Goal: Check status: Check status

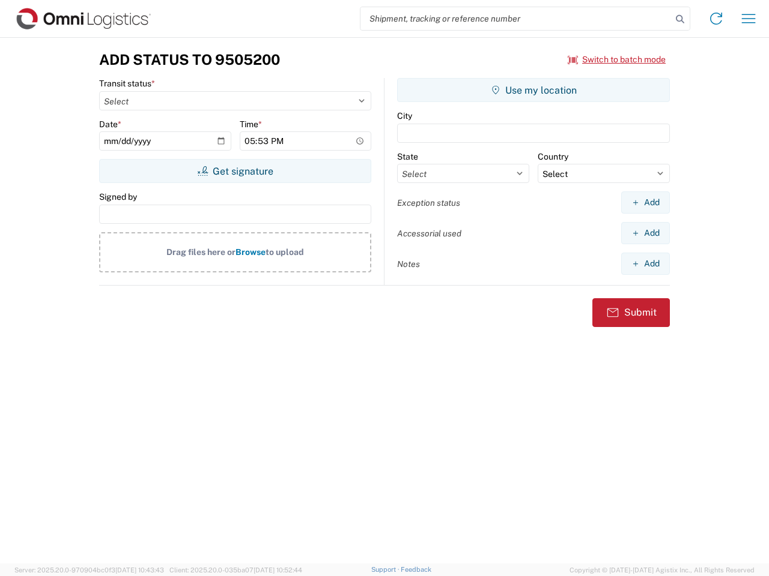
click at [516, 19] on input "search" at bounding box center [515, 18] width 311 height 23
click at [680, 19] on icon at bounding box center [679, 19] width 17 height 17
click at [716, 19] on icon at bounding box center [715, 18] width 19 height 19
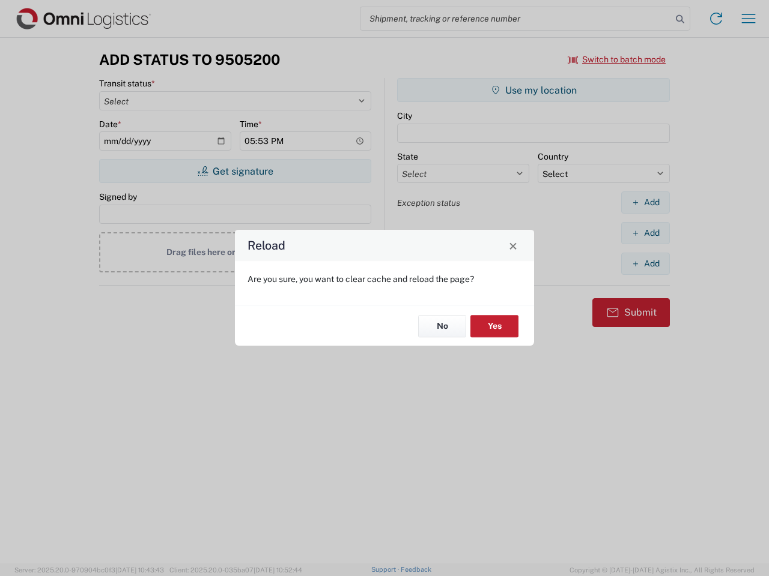
click at [748, 19] on div "Reload Are you sure, you want to clear cache and reload the page? No Yes" at bounding box center [384, 288] width 769 height 576
click at [617, 59] on div "Reload Are you sure, you want to clear cache and reload the page? No Yes" at bounding box center [384, 288] width 769 height 576
click at [235, 171] on div "Reload Are you sure, you want to clear cache and reload the page? No Yes" at bounding box center [384, 288] width 769 height 576
click at [533, 90] on div "Reload Are you sure, you want to clear cache and reload the page? No Yes" at bounding box center [384, 288] width 769 height 576
click at [645, 202] on div "Reload Are you sure, you want to clear cache and reload the page? No Yes" at bounding box center [384, 288] width 769 height 576
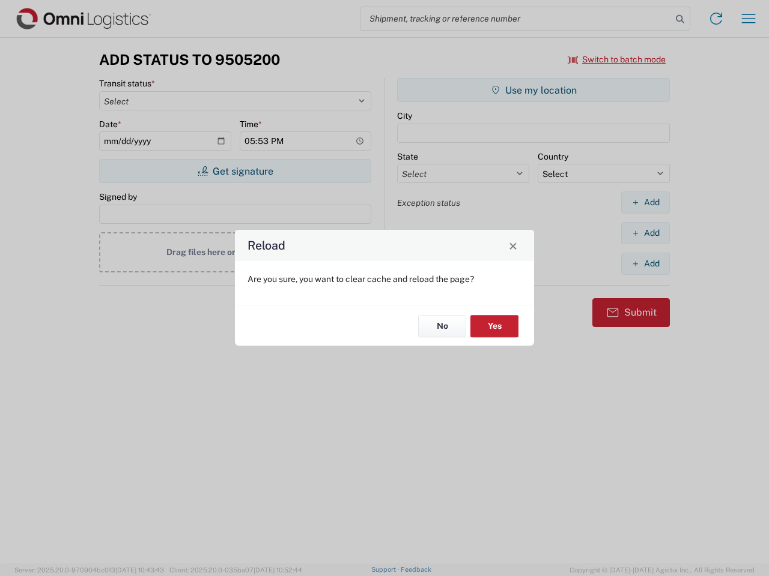
click at [645, 233] on div "Reload Are you sure, you want to clear cache and reload the page? No Yes" at bounding box center [384, 288] width 769 height 576
click at [645, 264] on div "Reload Are you sure, you want to clear cache and reload the page? No Yes" at bounding box center [384, 288] width 769 height 576
